Goal: Task Accomplishment & Management: Manage account settings

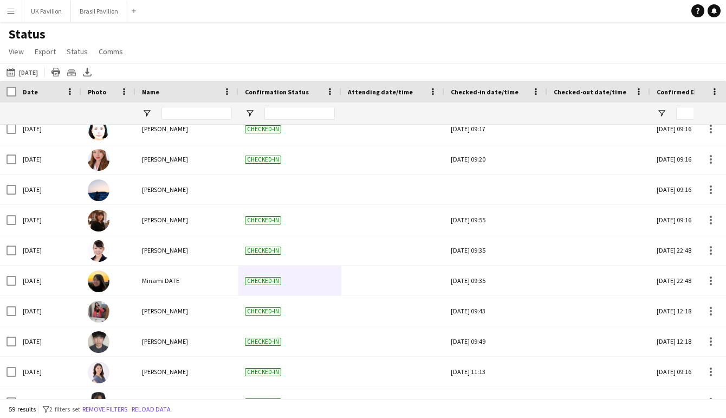
scroll to position [829, 0]
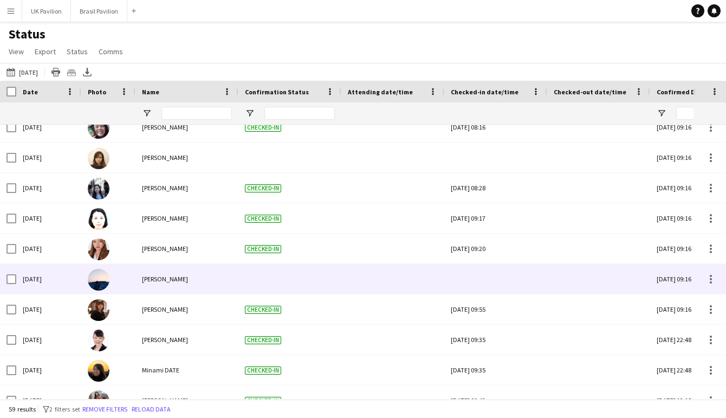
click at [492, 287] on div at bounding box center [496, 279] width 90 height 30
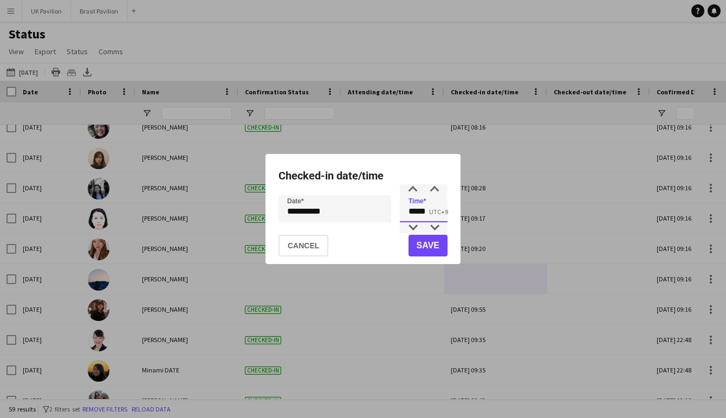
drag, startPoint x: 434, startPoint y: 210, endPoint x: 397, endPoint y: 213, distance: 37.0
click at [397, 213] on div "**********" at bounding box center [363, 208] width 169 height 27
type input "*****"
click at [434, 253] on button "Save" at bounding box center [428, 246] width 39 height 22
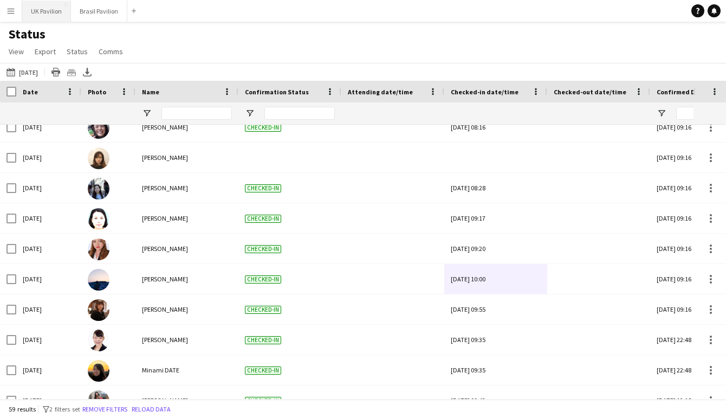
click at [49, 13] on button "UK Pavilion Close" at bounding box center [46, 11] width 49 height 21
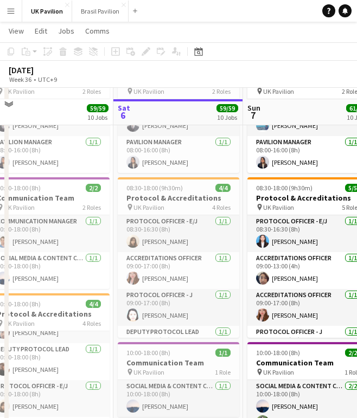
scroll to position [172, 0]
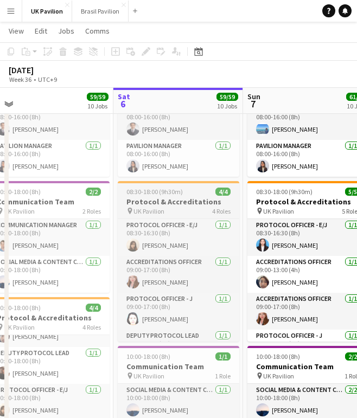
click at [171, 207] on h3 "Protocol & Accreditations" at bounding box center [178, 202] width 121 height 10
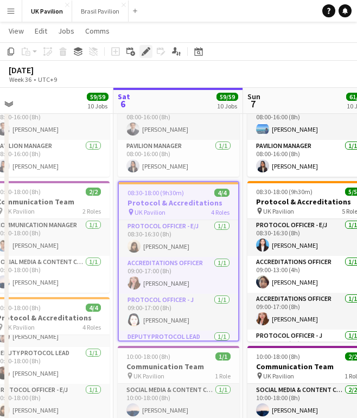
click at [147, 52] on icon at bounding box center [146, 52] width 6 height 6
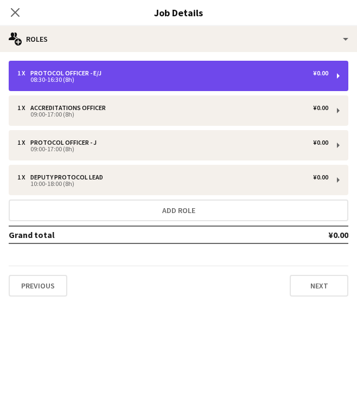
click at [128, 75] on div "1 x Protocol Officer - E/J ¥0.00" at bounding box center [172, 73] width 311 height 8
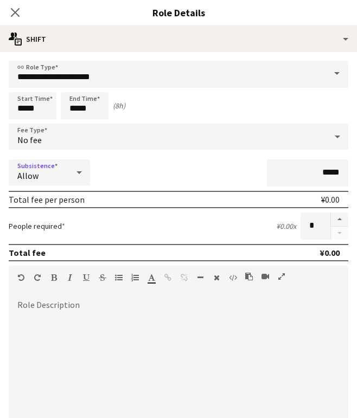
click at [76, 180] on icon at bounding box center [79, 173] width 13 height 22
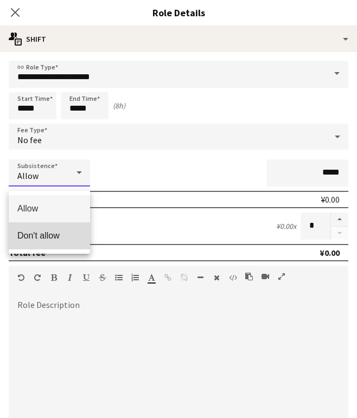
click at [49, 244] on mat-option "Don't allow" at bounding box center [49, 235] width 81 height 27
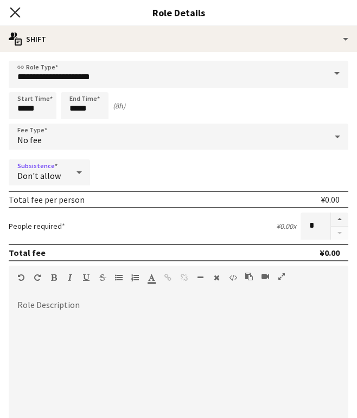
click at [14, 11] on icon at bounding box center [15, 12] width 10 height 10
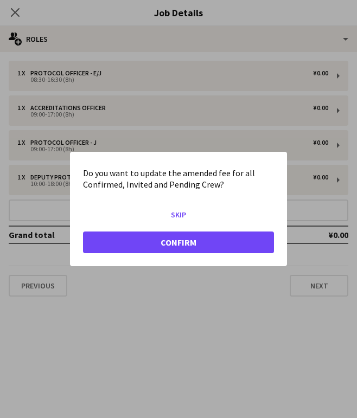
scroll to position [0, 0]
click at [179, 245] on button "Confirm" at bounding box center [178, 242] width 191 height 22
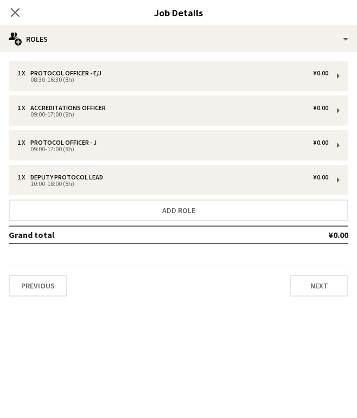
scroll to position [172, 0]
click at [13, 14] on icon at bounding box center [15, 12] width 10 height 10
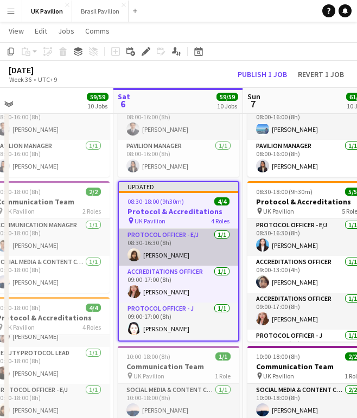
click at [158, 266] on app-card-role "Protocol Officer - E/J 1/1 08:30-16:30 (8h) Yuri ITO" at bounding box center [178, 247] width 119 height 37
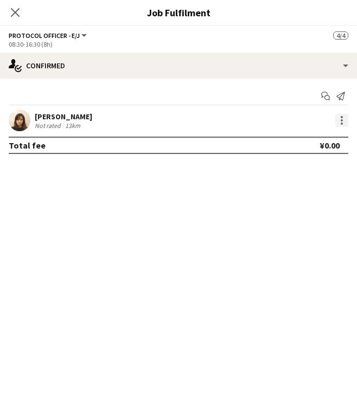
click at [341, 125] on div at bounding box center [341, 120] width 13 height 13
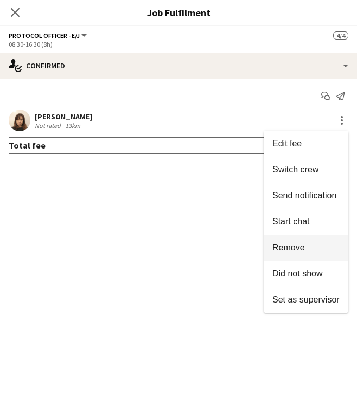
click at [293, 245] on span "Remove" at bounding box center [288, 247] width 33 height 9
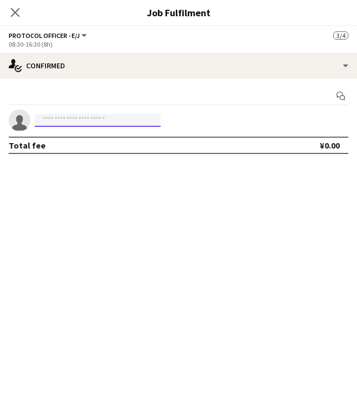
click at [130, 123] on input at bounding box center [98, 120] width 126 height 13
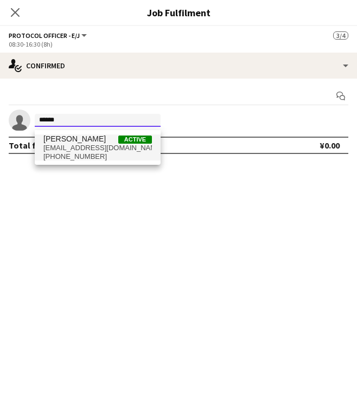
type input "******"
click at [88, 151] on span "haruka143xx@gmail.com" at bounding box center [97, 148] width 108 height 9
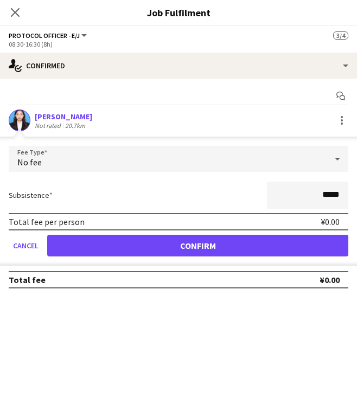
click at [221, 256] on button "Confirm" at bounding box center [197, 246] width 301 height 22
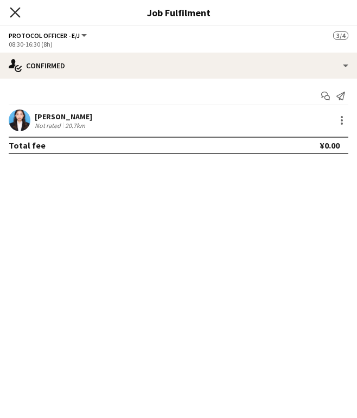
click at [17, 10] on icon "Close pop-in" at bounding box center [15, 12] width 10 height 10
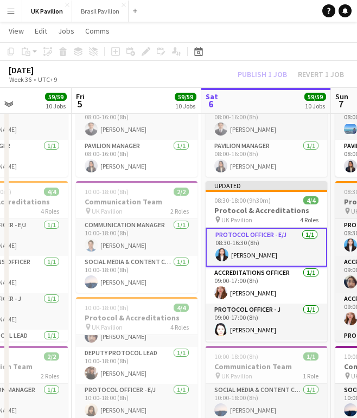
scroll to position [0, 316]
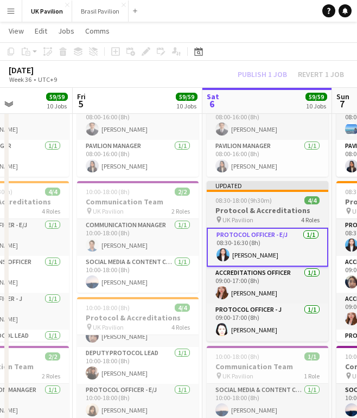
click at [229, 204] on span "08:30-18:00 (9h30m)" at bounding box center [243, 200] width 56 height 8
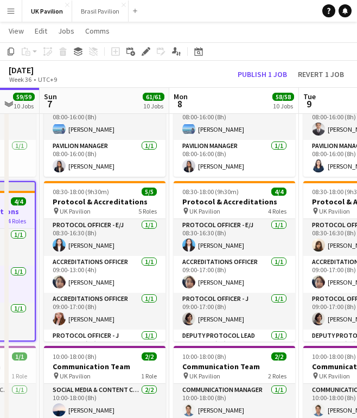
scroll to position [0, 347]
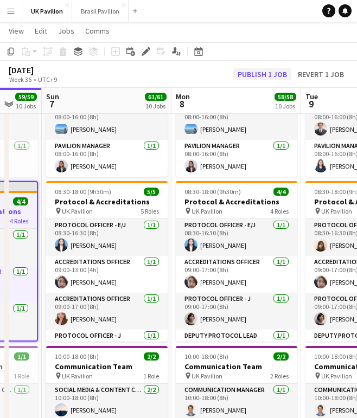
click at [250, 75] on button "Publish 1 job" at bounding box center [262, 74] width 58 height 12
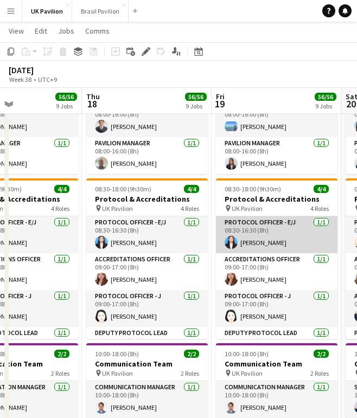
scroll to position [0, 454]
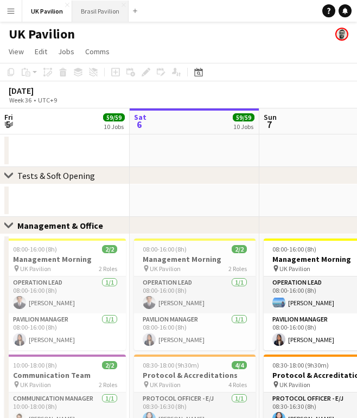
click at [113, 13] on button "Brasil Pavilion Close" at bounding box center [100, 11] width 56 height 21
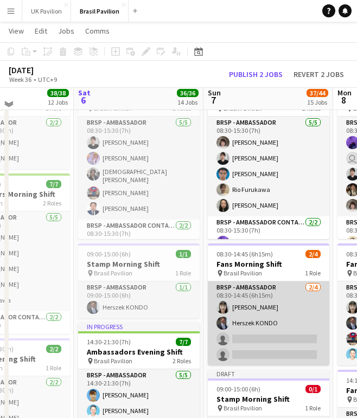
scroll to position [1286, 0]
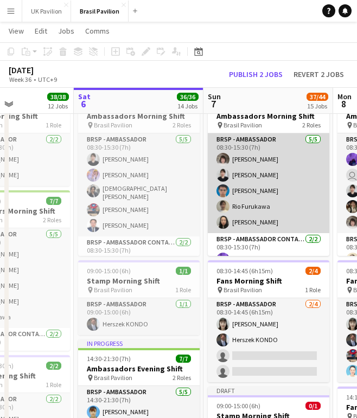
click at [253, 218] on app-card-role "BRSP - Ambassador [DATE] 08:30-15:30 (7h) [PERSON_NAME] [PERSON_NAME] [PERSON_N…" at bounding box center [268, 183] width 121 height 100
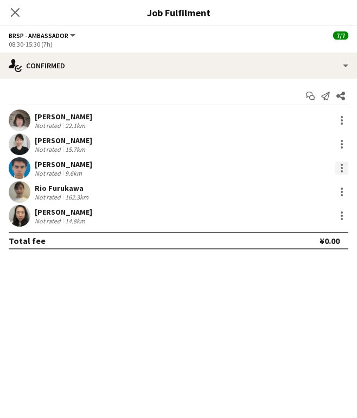
click at [340, 166] on div at bounding box center [341, 165] width 2 height 2
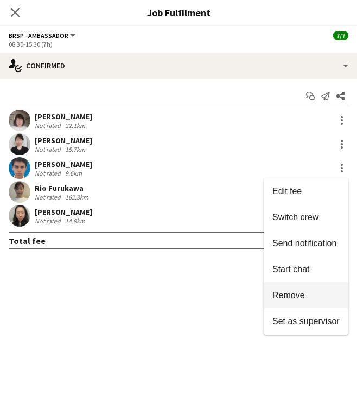
click at [284, 294] on span "Remove" at bounding box center [288, 295] width 33 height 9
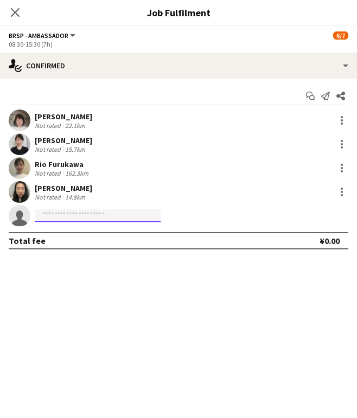
click at [62, 219] on input at bounding box center [98, 215] width 126 height 13
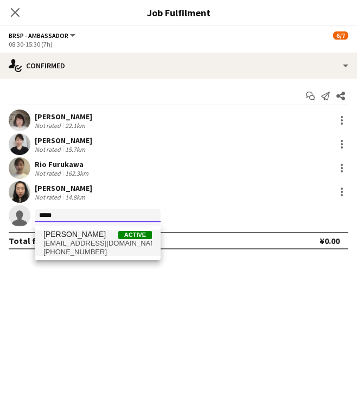
type input "*****"
click at [69, 251] on span "[PHONE_NUMBER]" at bounding box center [97, 252] width 108 height 9
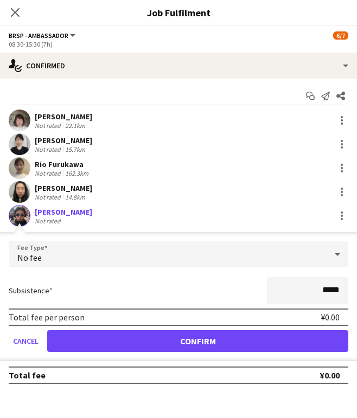
click at [221, 350] on button "Confirm" at bounding box center [197, 341] width 301 height 22
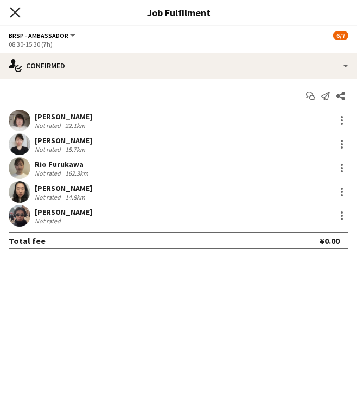
click at [16, 9] on icon "Close pop-in" at bounding box center [15, 12] width 10 height 10
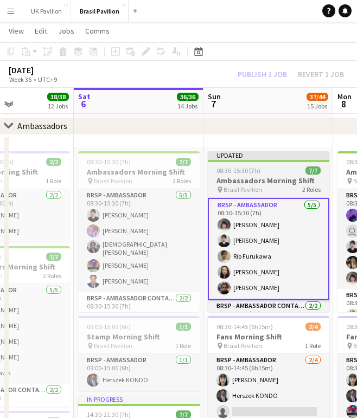
scroll to position [1229, 0]
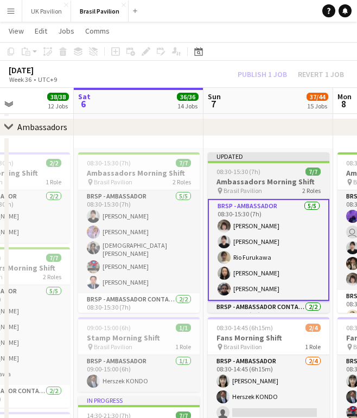
click at [244, 186] on h3 "Ambassadors Morning Shift" at bounding box center [268, 182] width 121 height 10
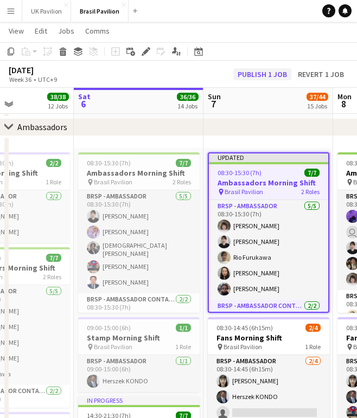
click at [233, 75] on button "Publish 1 job" at bounding box center [262, 74] width 58 height 12
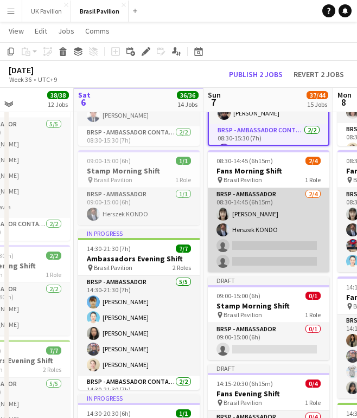
scroll to position [1398, 0]
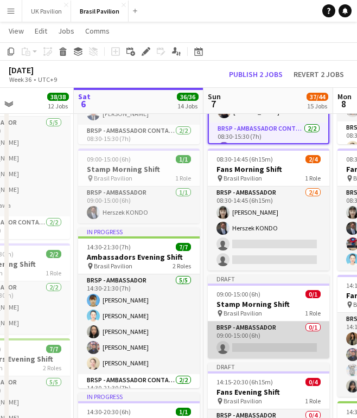
click at [255, 358] on app-card-role "BRSP - Ambassador 0/1 09:00-15:00 (6h) single-neutral-actions" at bounding box center [268, 339] width 121 height 37
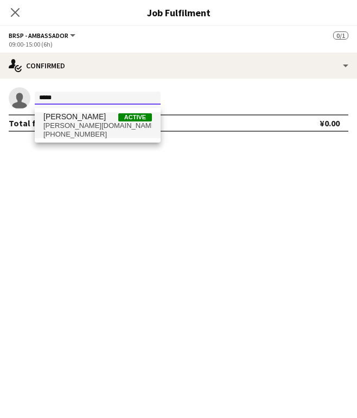
type input "*****"
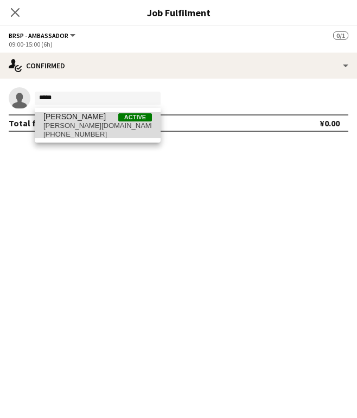
click at [65, 126] on span "[PERSON_NAME][DOMAIN_NAME][EMAIL_ADDRESS][DOMAIN_NAME]" at bounding box center [97, 125] width 108 height 9
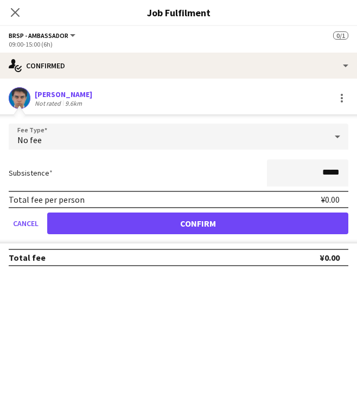
click at [155, 228] on button "Confirm" at bounding box center [197, 224] width 301 height 22
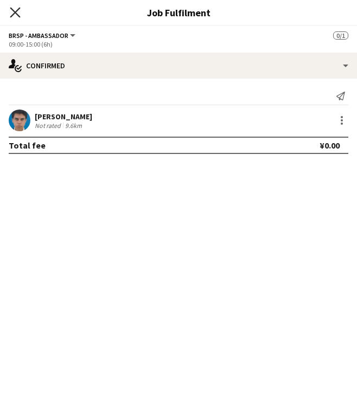
click at [11, 11] on icon "Close pop-in" at bounding box center [15, 12] width 10 height 10
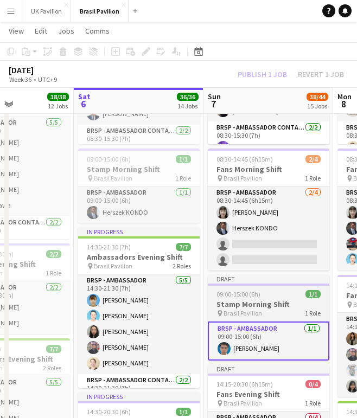
click at [260, 298] on span "09:00-15:00 (6h)" at bounding box center [238, 294] width 44 height 8
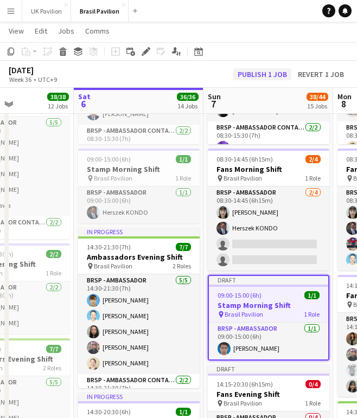
click at [266, 69] on button "Publish 1 job" at bounding box center [262, 74] width 58 height 12
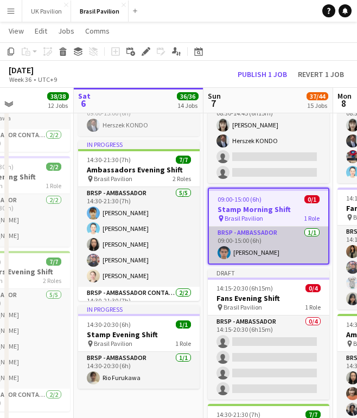
scroll to position [1484, 0]
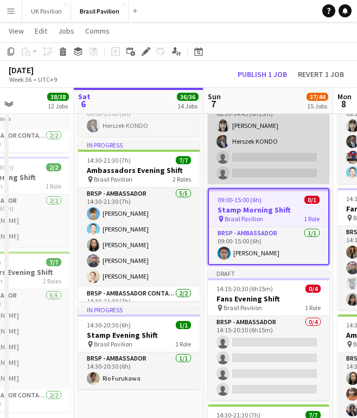
click at [254, 165] on app-card-role "BRSP - Ambassador [DATE] 08:30-14:45 (6h15m) [PERSON_NAME] single-neutral-actio…" at bounding box center [268, 142] width 121 height 84
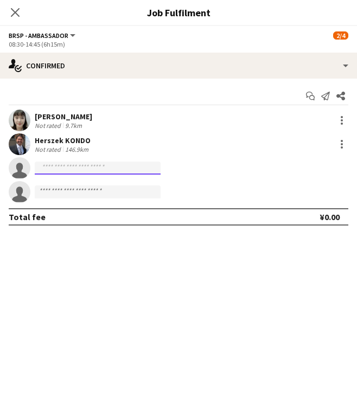
click at [73, 171] on input at bounding box center [98, 168] width 126 height 13
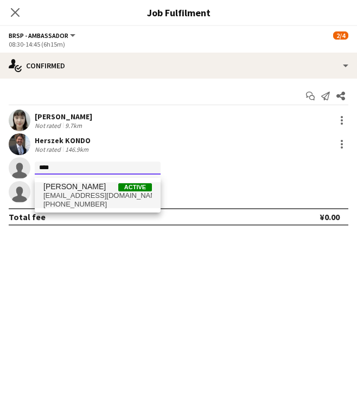
type input "****"
click at [66, 196] on span "[EMAIL_ADDRESS][DOMAIN_NAME]" at bounding box center [97, 195] width 108 height 9
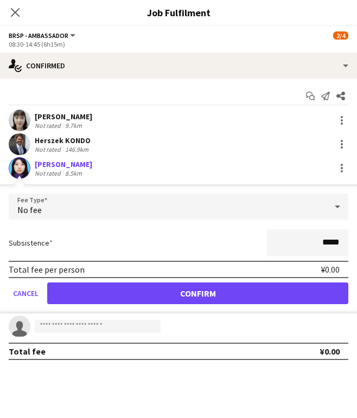
click at [159, 302] on button "Confirm" at bounding box center [197, 293] width 301 height 22
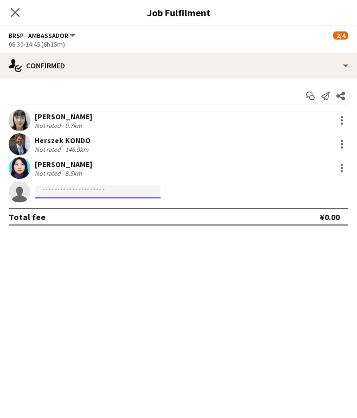
click at [75, 191] on input at bounding box center [98, 191] width 126 height 13
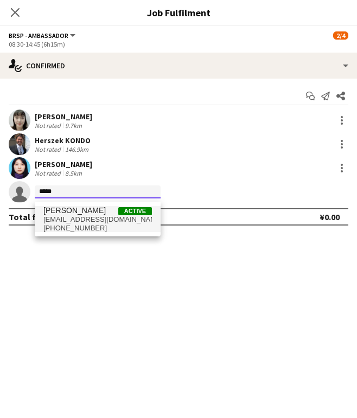
type input "*****"
click at [79, 229] on span "[PHONE_NUMBER]" at bounding box center [97, 228] width 108 height 9
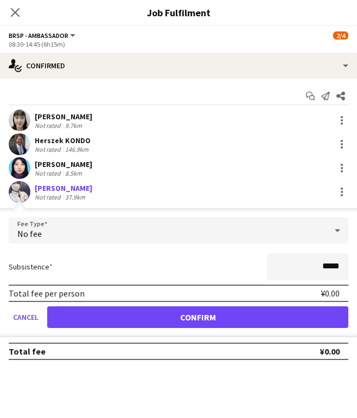
click at [141, 323] on button "Confirm" at bounding box center [197, 317] width 301 height 22
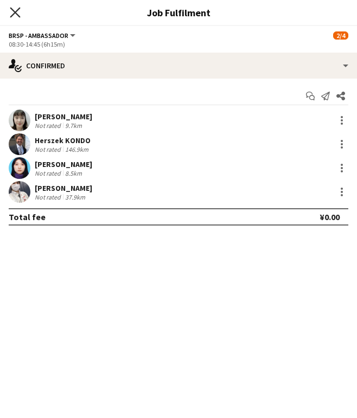
click at [14, 10] on icon "Close pop-in" at bounding box center [15, 12] width 10 height 10
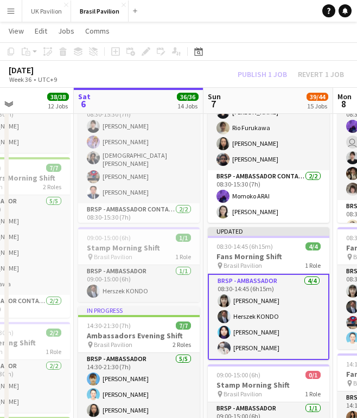
scroll to position [46, 0]
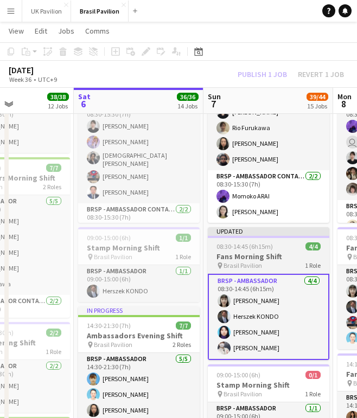
click at [256, 259] on h3 "Fans Morning Shift" at bounding box center [268, 257] width 121 height 10
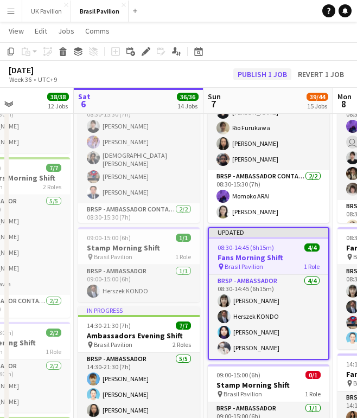
click at [240, 75] on button "Publish 1 job" at bounding box center [262, 74] width 58 height 12
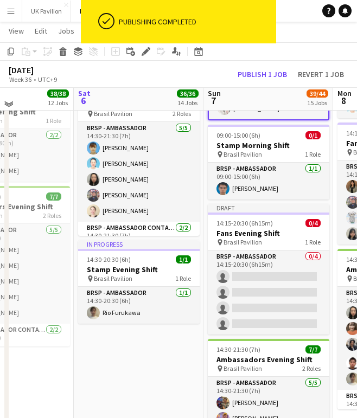
scroll to position [1550, 0]
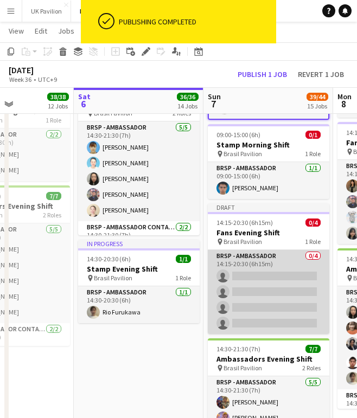
click at [248, 309] on app-card-role "BRSP - Ambassador 0/4 14:15-20:30 (6h15m) single-neutral-actions single-neutral…" at bounding box center [268, 292] width 121 height 84
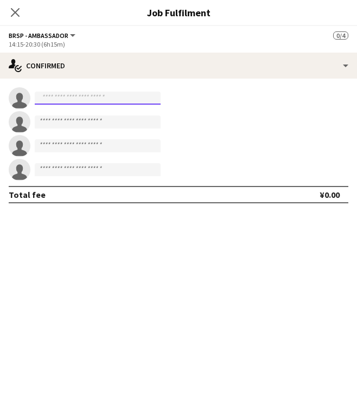
click at [52, 96] on input at bounding box center [98, 98] width 126 height 13
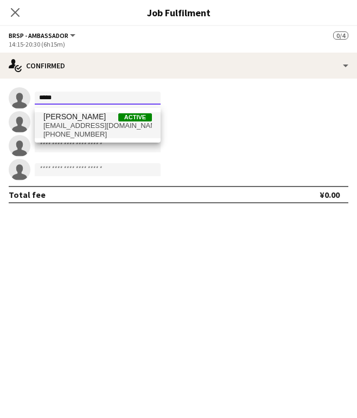
type input "*****"
click at [59, 130] on span "[EMAIL_ADDRESS][DOMAIN_NAME]" at bounding box center [97, 125] width 108 height 9
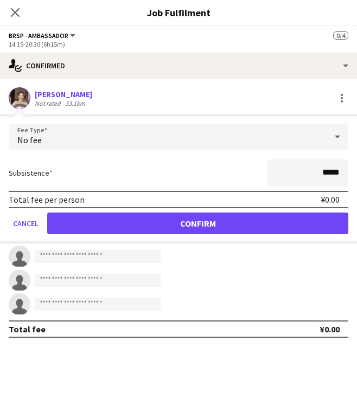
click at [209, 228] on button "Confirm" at bounding box center [197, 224] width 301 height 22
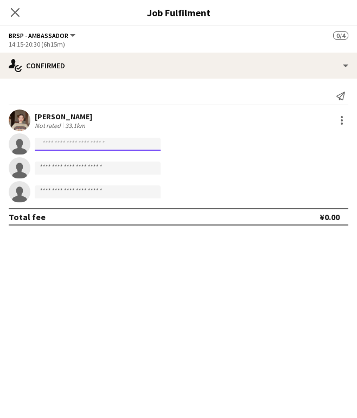
click at [79, 147] on input at bounding box center [98, 144] width 126 height 13
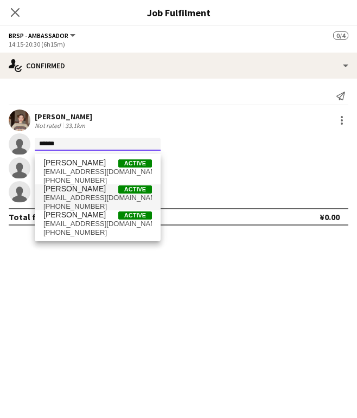
type input "******"
click at [80, 200] on span "[EMAIL_ADDRESS][DOMAIN_NAME]" at bounding box center [97, 198] width 108 height 9
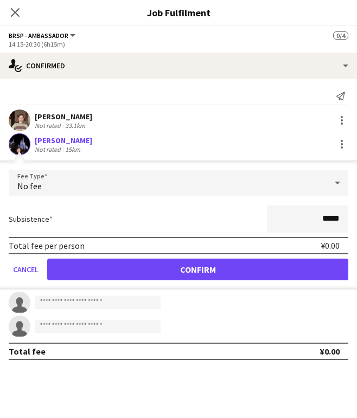
click at [130, 279] on button "Confirm" at bounding box center [197, 270] width 301 height 22
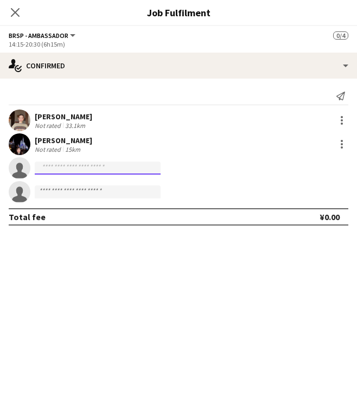
click at [52, 172] on input at bounding box center [98, 168] width 126 height 13
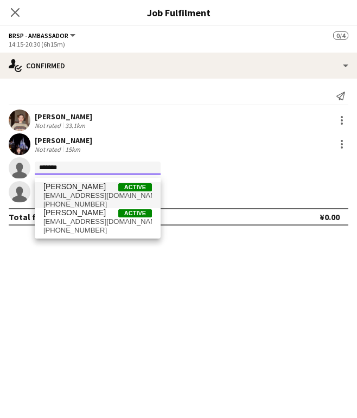
type input "*******"
click at [90, 203] on span "[PHONE_NUMBER]" at bounding box center [97, 204] width 108 height 9
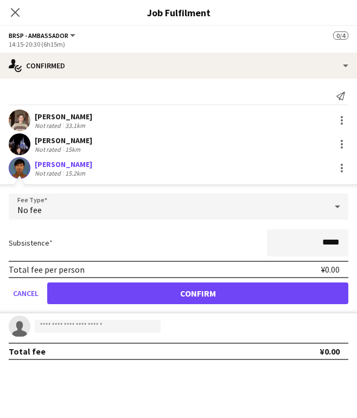
click at [144, 301] on button "Confirm" at bounding box center [197, 293] width 301 height 22
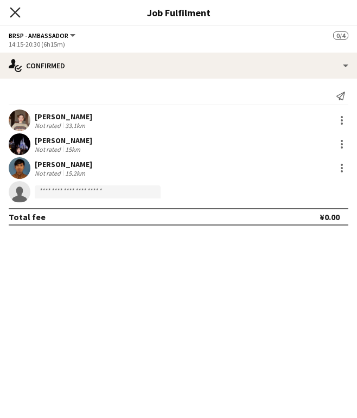
click at [16, 12] on icon at bounding box center [15, 12] width 10 height 10
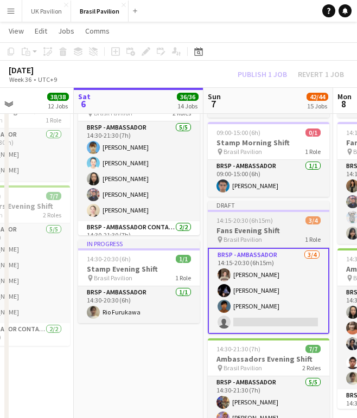
click at [271, 224] on span "14:15-20:30 (6h15m)" at bounding box center [244, 220] width 56 height 8
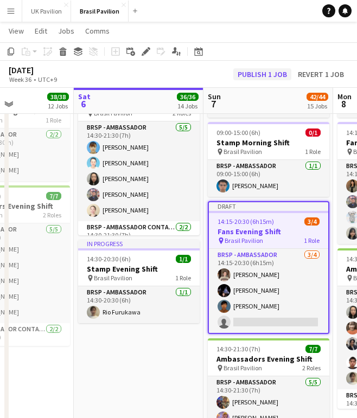
click at [236, 69] on button "Publish 1 job" at bounding box center [262, 74] width 58 height 12
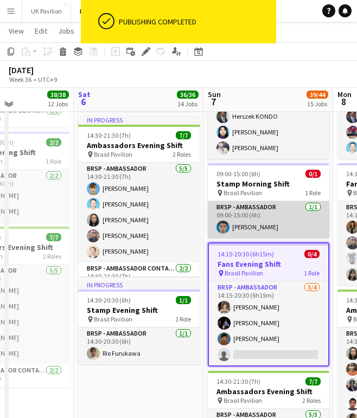
scroll to position [1507, 0]
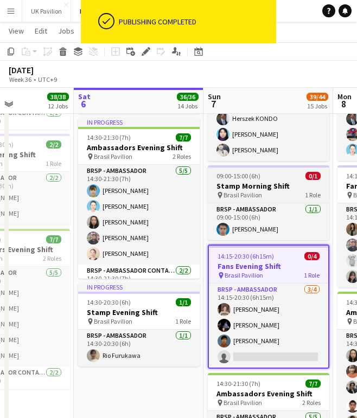
click at [260, 199] on span "Brasil Pavilion" at bounding box center [242, 195] width 38 height 8
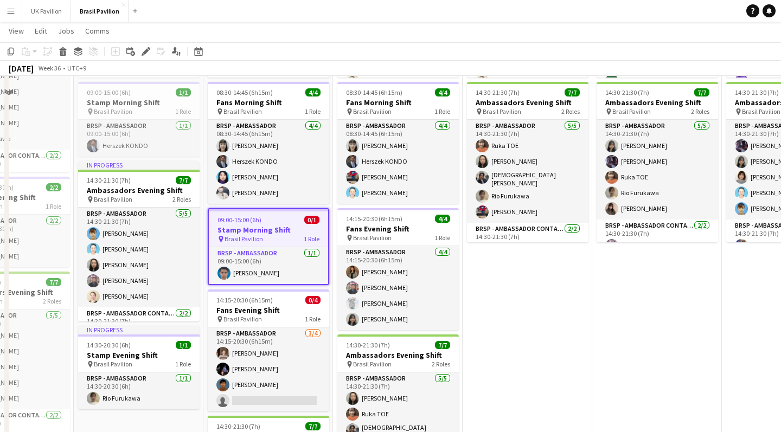
scroll to position [1510, 0]
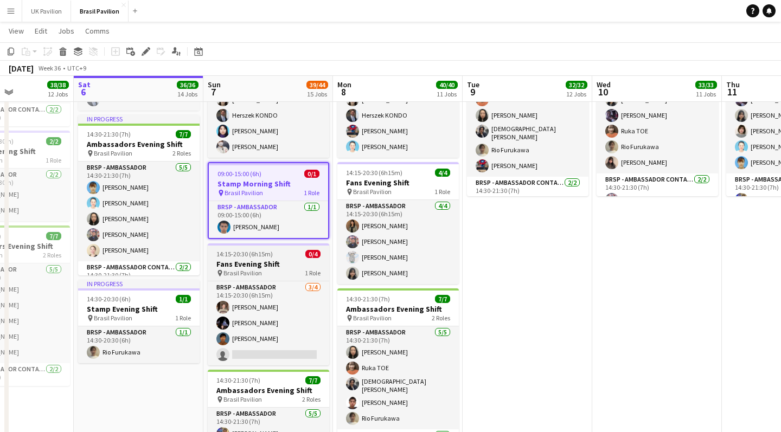
click at [305, 269] on h3 "Fans Evening Shift" at bounding box center [268, 264] width 121 height 10
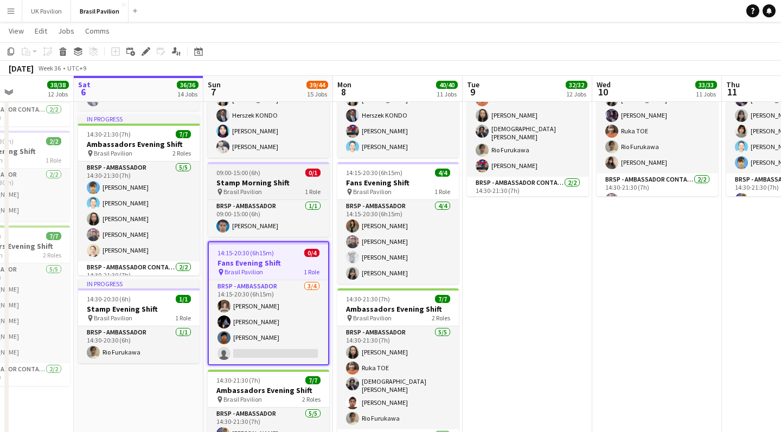
scroll to position [0, 322]
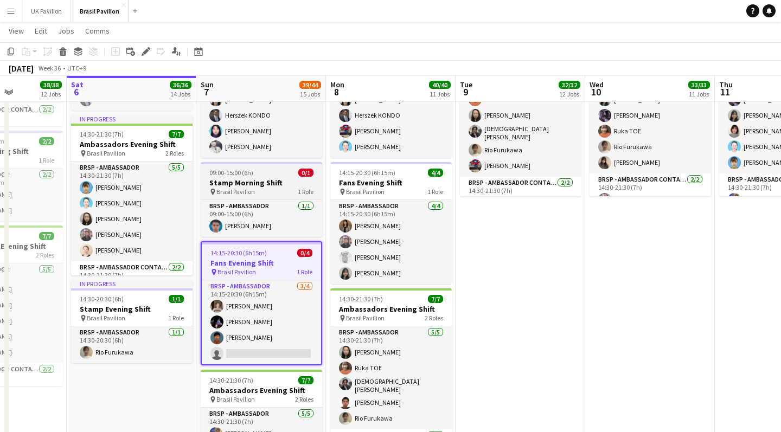
click at [274, 188] on h3 "Stamp Morning Shift" at bounding box center [261, 183] width 121 height 10
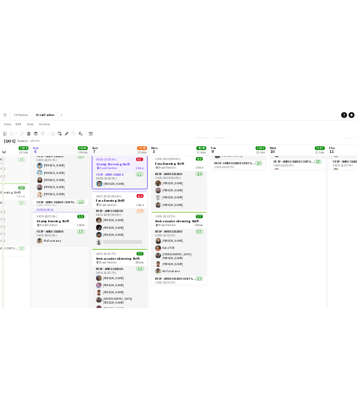
scroll to position [1579, 0]
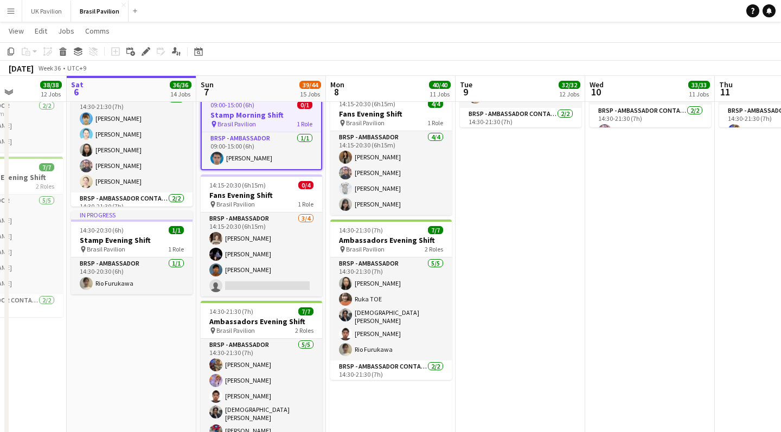
click at [107, 396] on app-date-cell "08:30-15:30 (7h) 7/7 Ambassadors Morning Shift pin Brasil Pavilion 2 Roles BRSP…" at bounding box center [132, 180] width 130 height 765
